Goal: Task Accomplishment & Management: Manage account settings

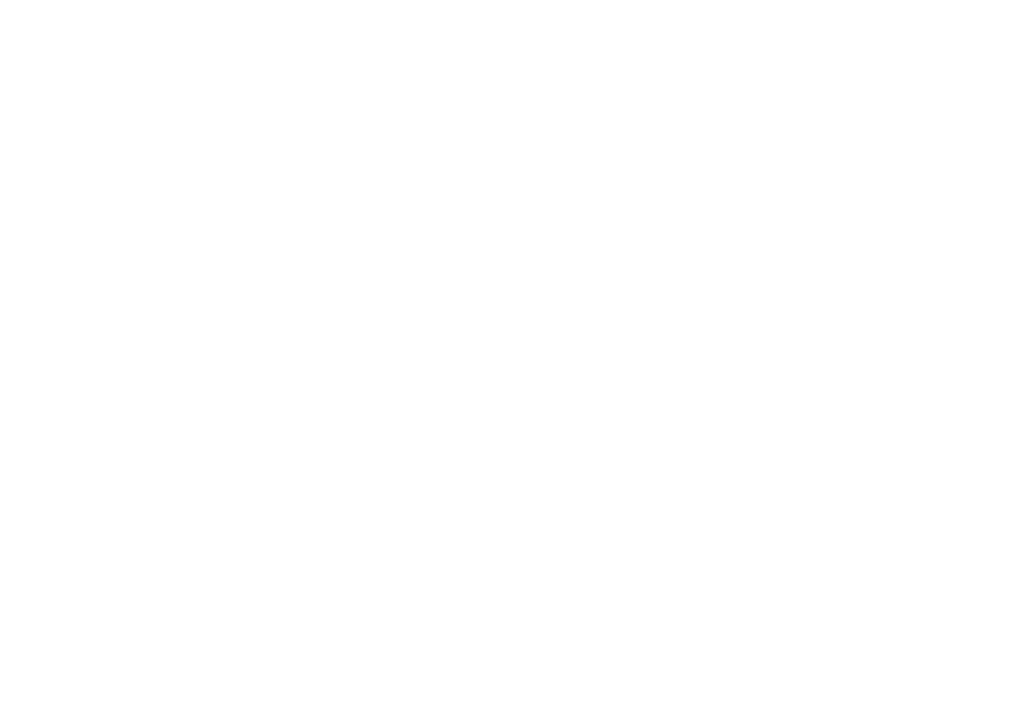
click at [916, 116] on div at bounding box center [506, 357] width 1013 height 715
click at [898, 499] on div at bounding box center [506, 357] width 1013 height 715
